Goal: Task Accomplishment & Management: Manage account settings

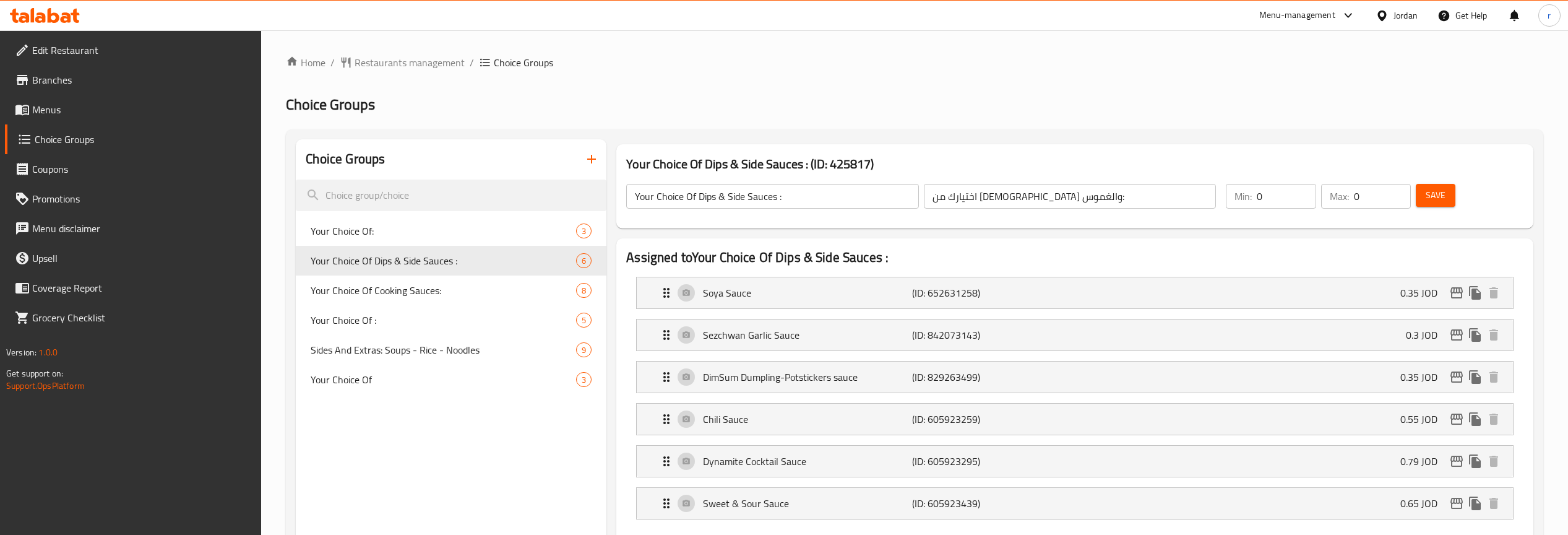
scroll to position [15, 0]
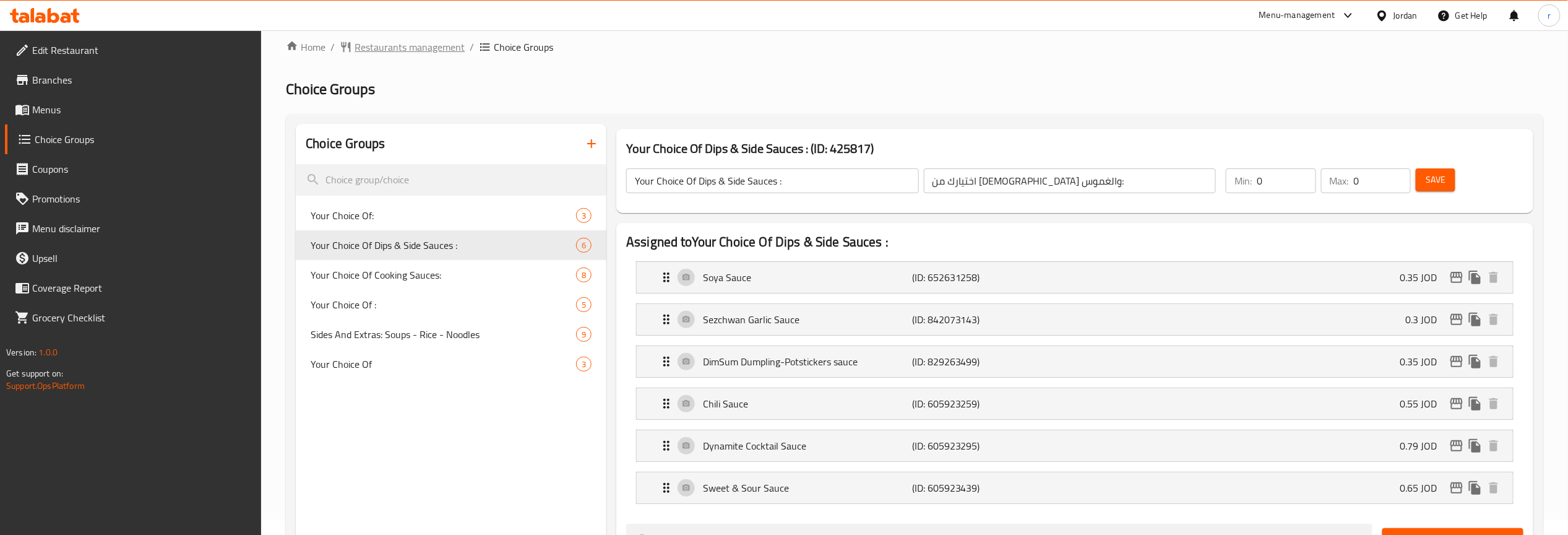
click at [414, 54] on span "Restaurants management" at bounding box center [410, 47] width 110 height 15
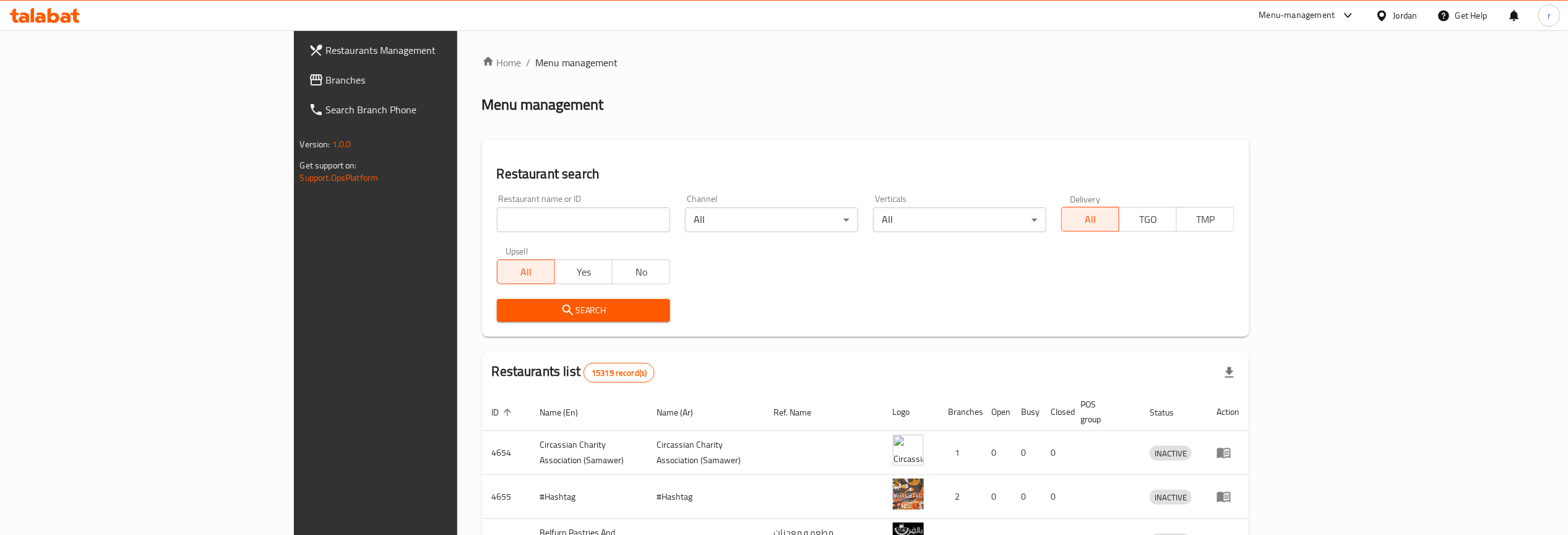
click at [326, 78] on span "Branches" at bounding box center [436, 80] width 220 height 15
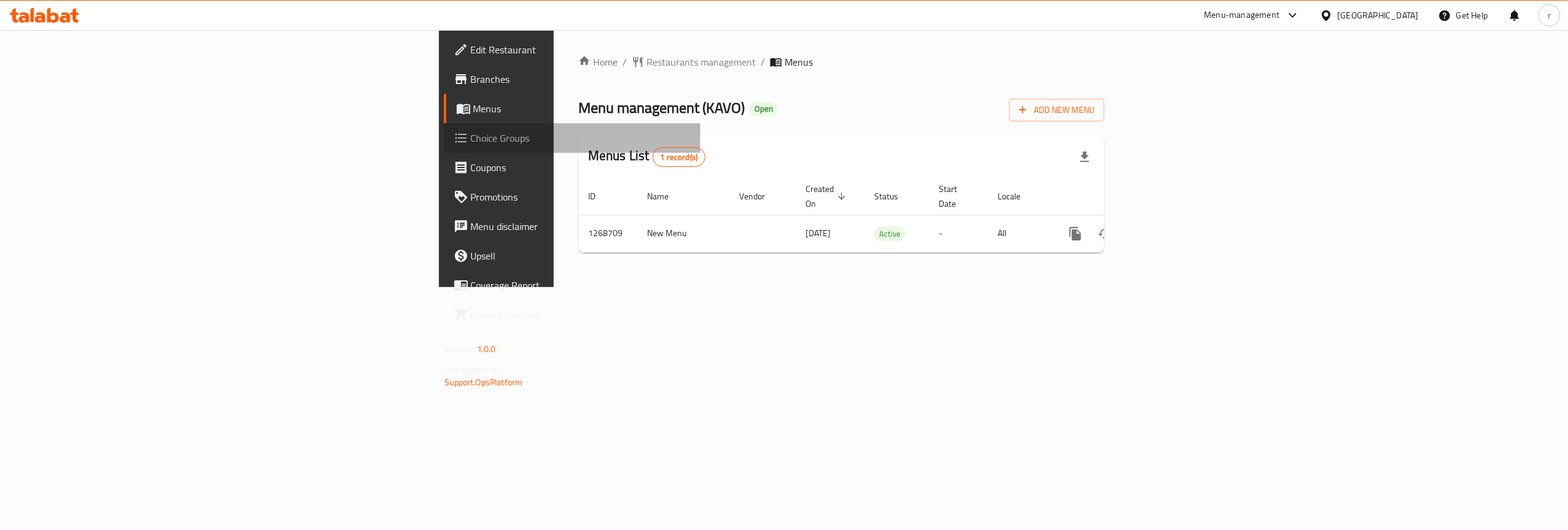
click at [471, 140] on span "Choice Groups" at bounding box center [581, 138] width 220 height 14
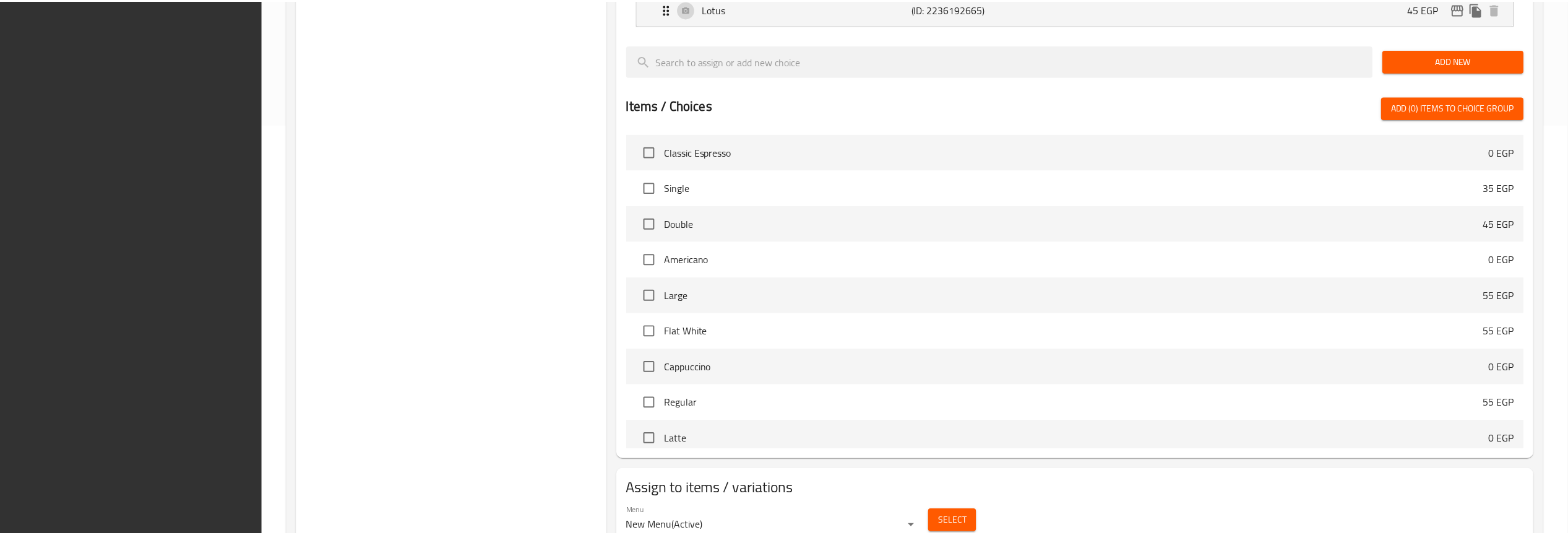
scroll to position [463, 0]
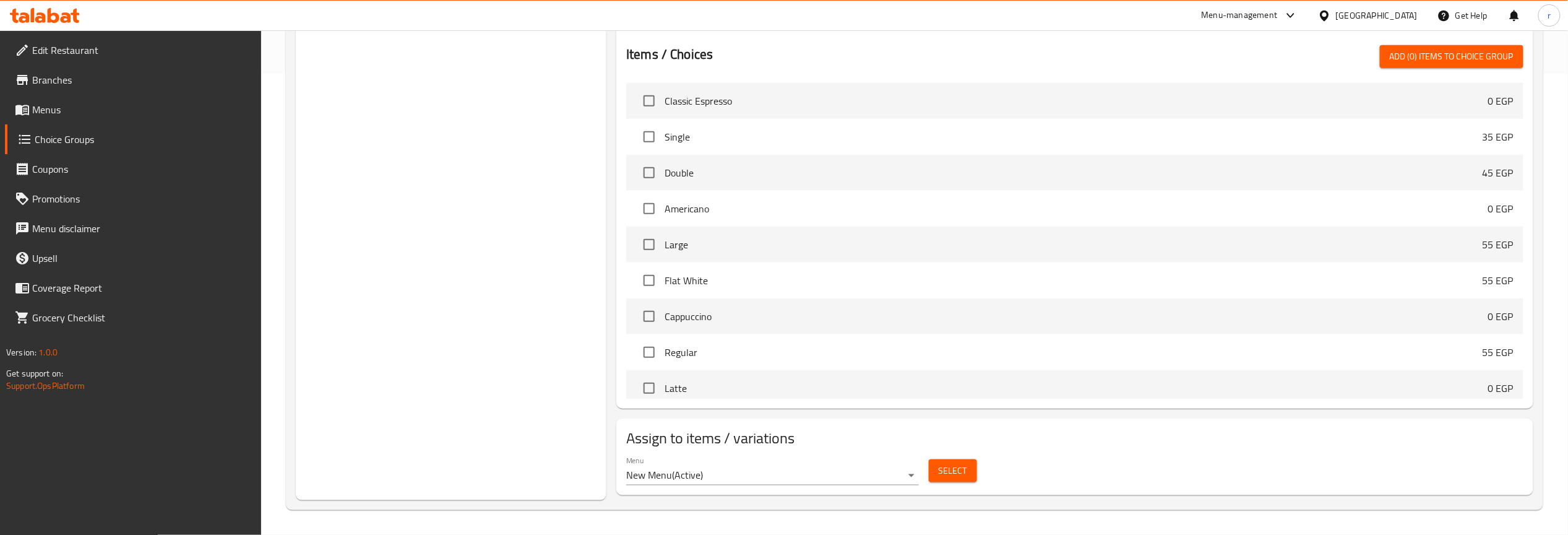
click at [418, 451] on div "Choice Groups Dippig 4 Flavor 5 Dipping 2 3 Fruit flavour 10 Choose Shakes 4" at bounding box center [451, 89] width 311 height 822
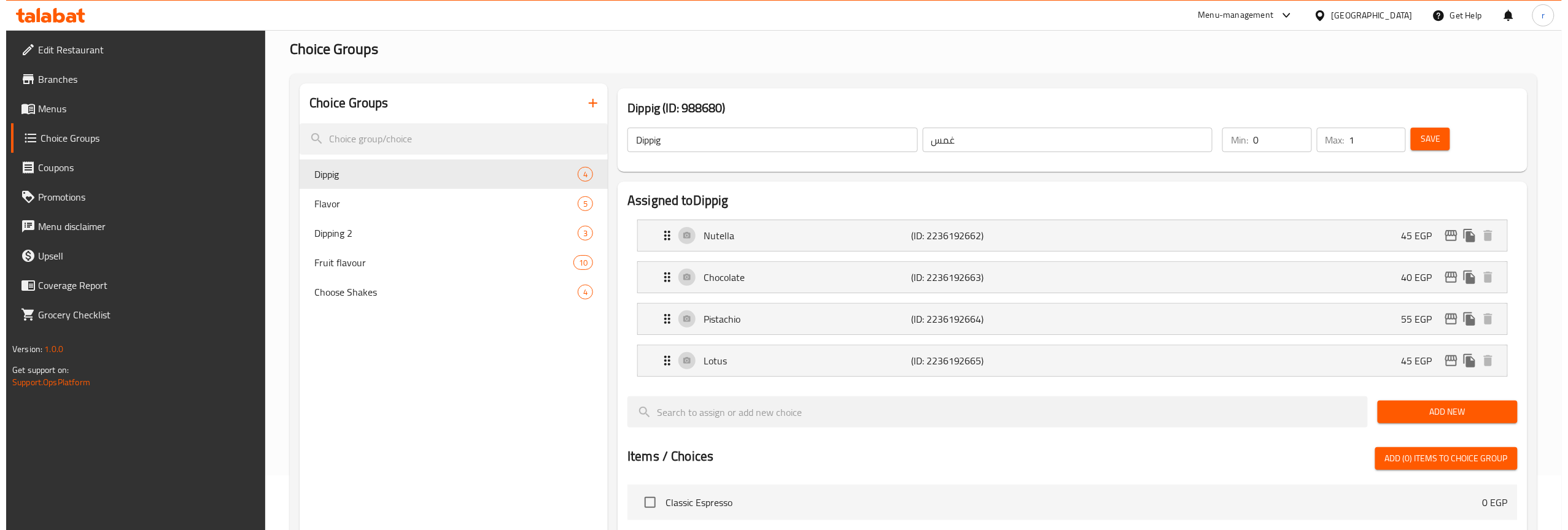
scroll to position [0, 0]
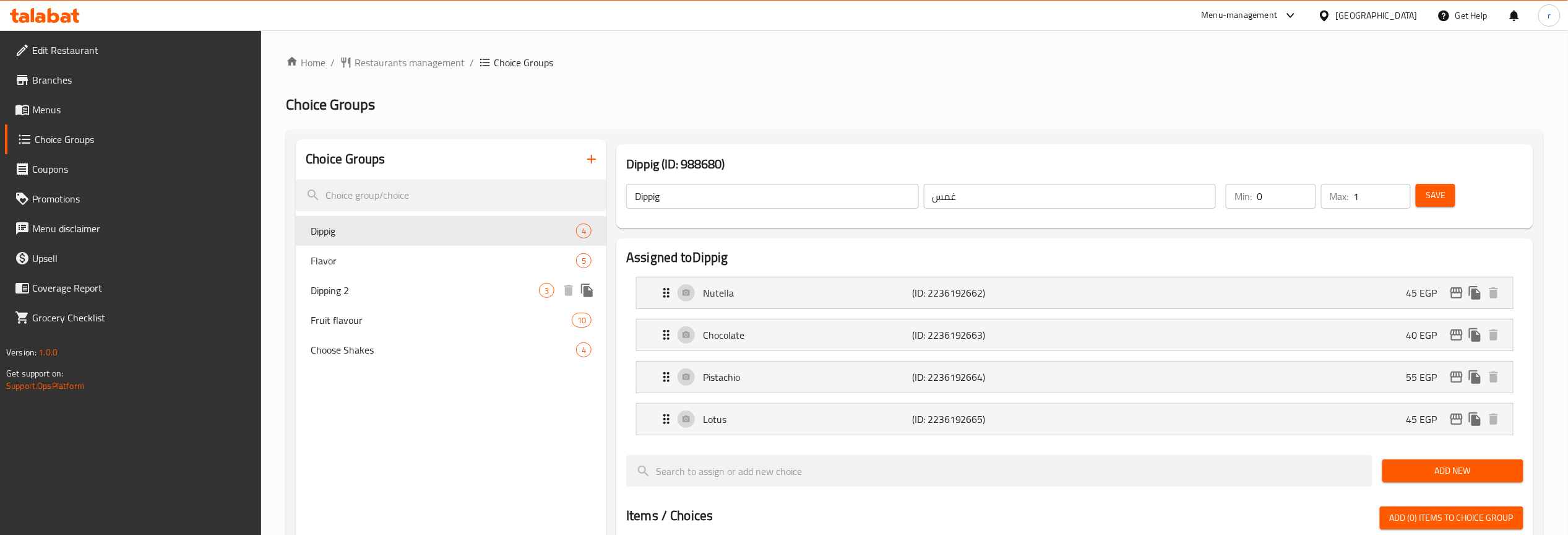
click at [367, 298] on div "Dipping 2 3" at bounding box center [451, 290] width 311 height 30
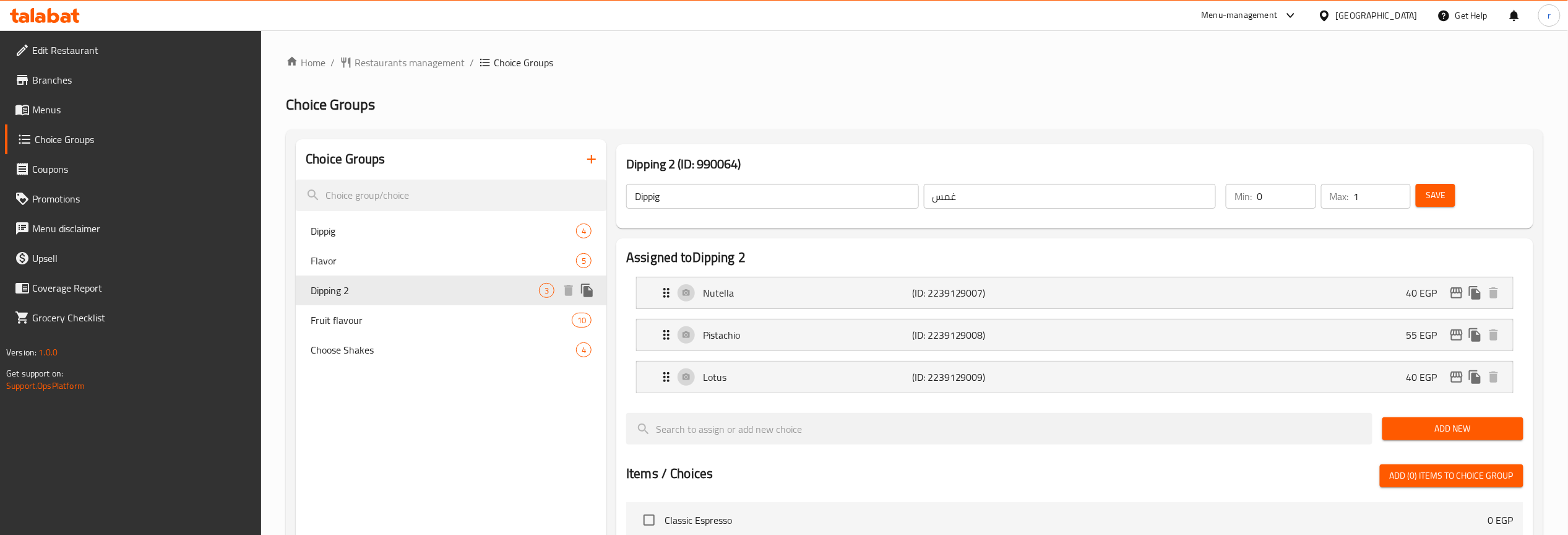
type input "Dipping 2"
type input "غموس 2"
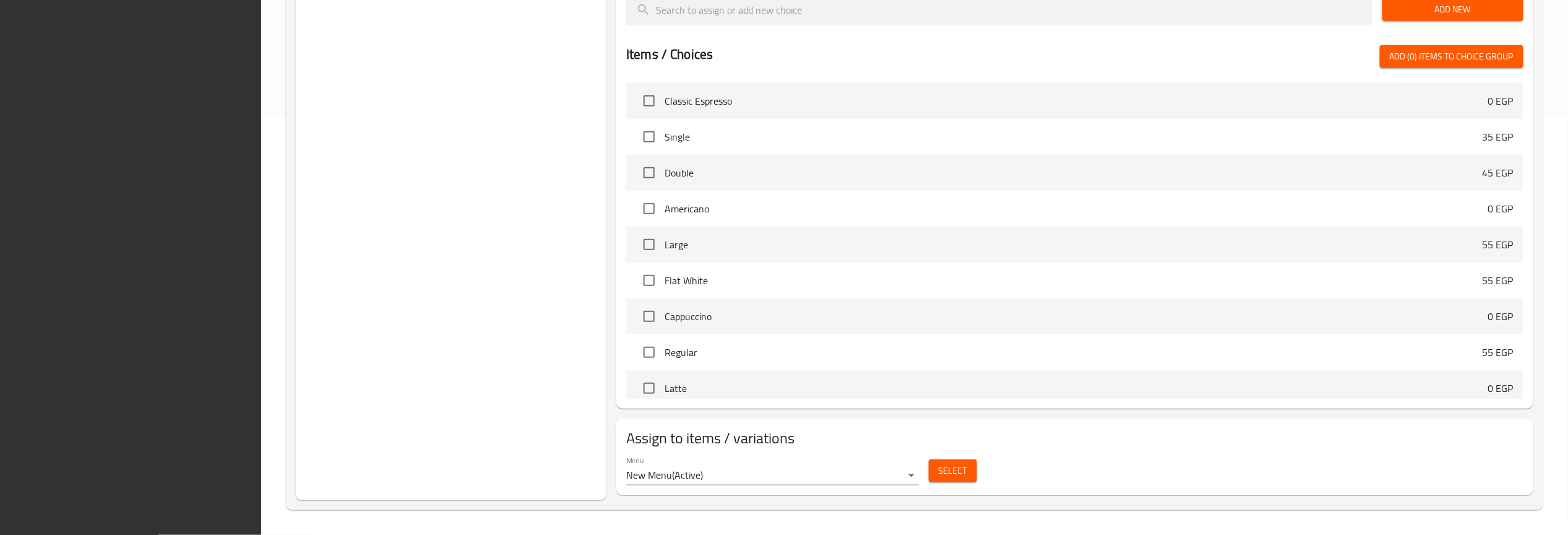
click at [427, 433] on div "Choice Groups Dippig 4 Flavor 5 Dipping 2 3 Fruit flavour 10 Choose Shakes 4" at bounding box center [451, 110] width 311 height 780
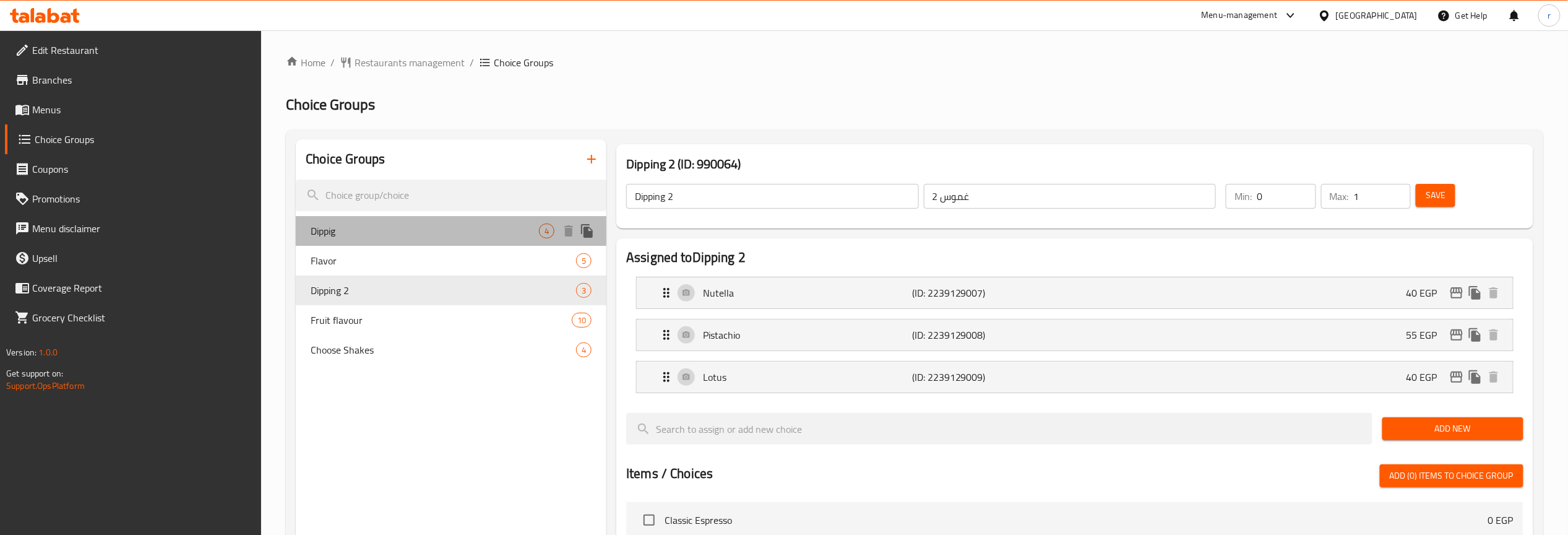
click at [391, 226] on span "Dippig" at bounding box center [425, 231] width 229 height 15
type input "Dippig"
type input "غمس"
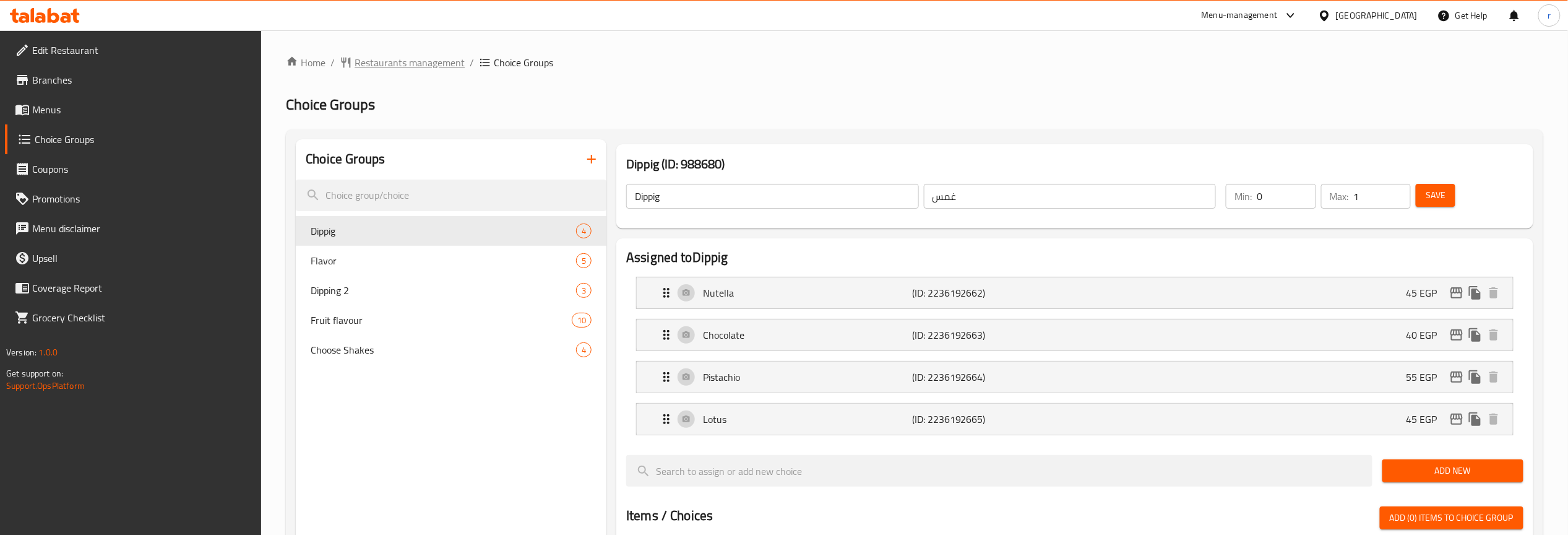
click at [388, 62] on span "Restaurants management" at bounding box center [410, 62] width 110 height 15
